Goal: Transaction & Acquisition: Purchase product/service

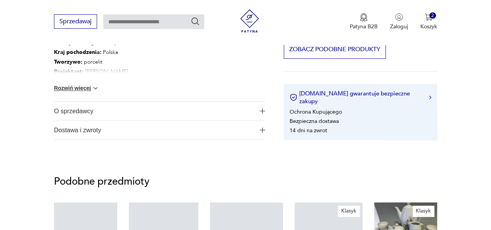
scroll to position [502, 0]
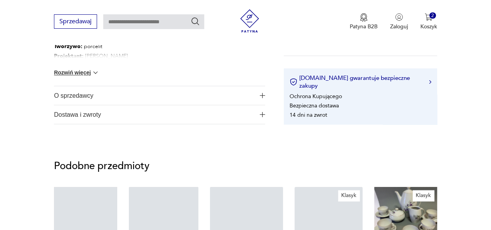
click at [75, 70] on button "Rozwiń więcej" at bounding box center [76, 73] width 45 height 8
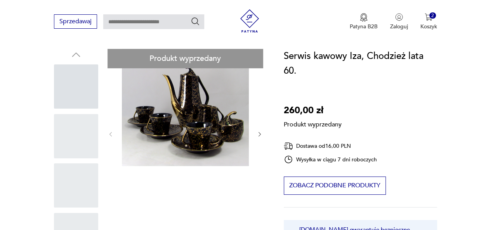
scroll to position [78, 0]
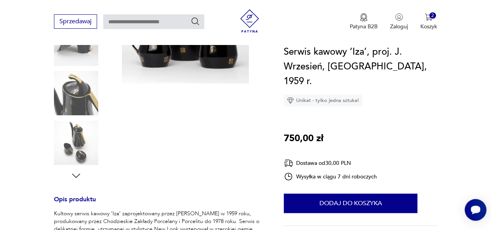
scroll to position [181, 0]
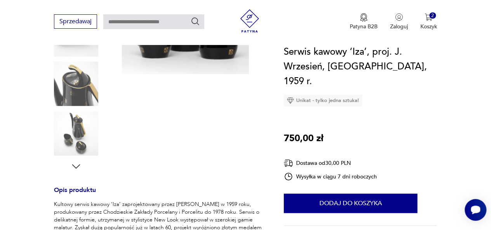
click at [75, 165] on icon "button" at bounding box center [76, 167] width 12 height 12
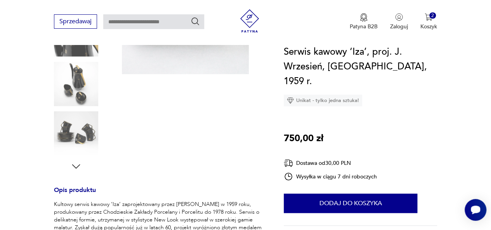
click at [75, 165] on icon "button" at bounding box center [76, 167] width 12 height 12
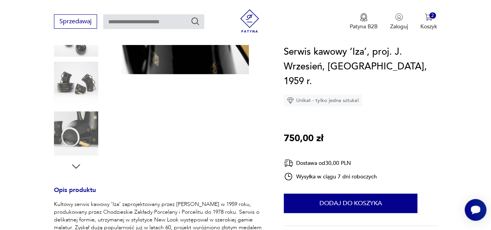
click at [81, 79] on img at bounding box center [76, 84] width 44 height 44
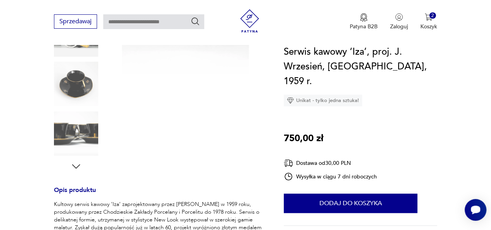
click at [78, 83] on img at bounding box center [76, 84] width 44 height 44
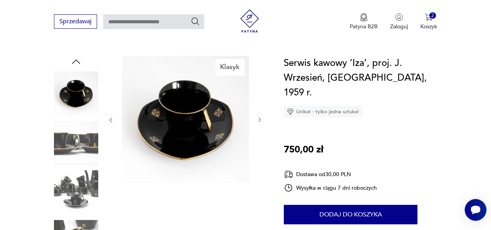
scroll to position [57, 0]
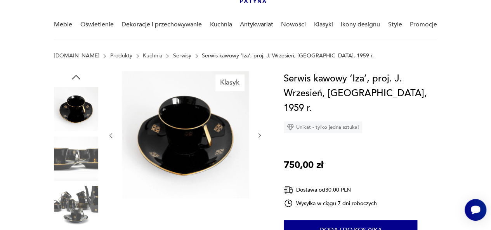
click at [78, 210] on img at bounding box center [76, 208] width 44 height 44
